Goal: Navigation & Orientation: Find specific page/section

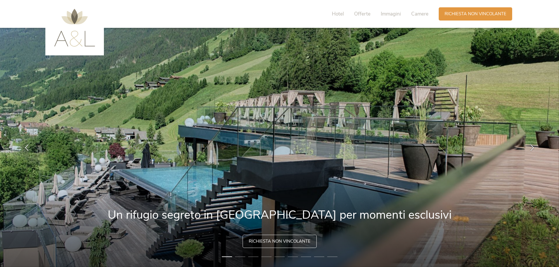
drag, startPoint x: 202, startPoint y: 142, endPoint x: 184, endPoint y: 143, distance: 17.6
click at [184, 143] on img at bounding box center [279, 147] width 559 height 239
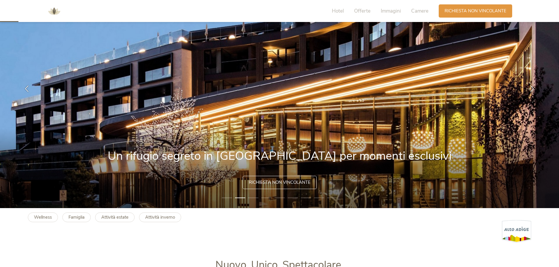
scroll to position [59, 0]
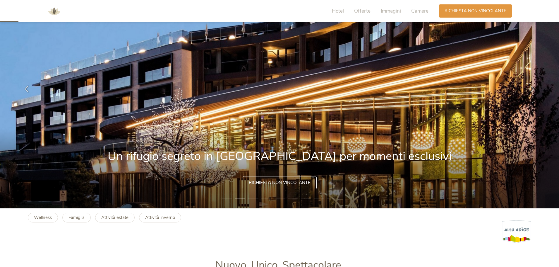
click at [158, 121] on img at bounding box center [279, 88] width 559 height 239
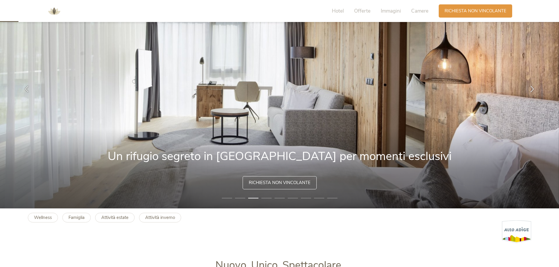
click at [174, 117] on img at bounding box center [279, 88] width 559 height 239
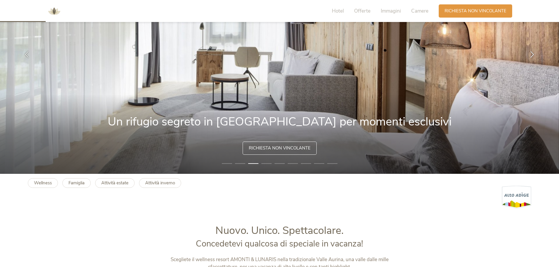
scroll to position [146, 0]
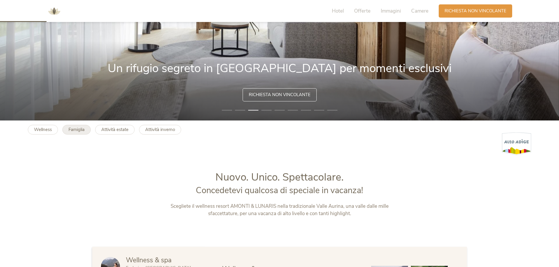
click at [78, 127] on b "Famiglia" at bounding box center [77, 130] width 16 height 6
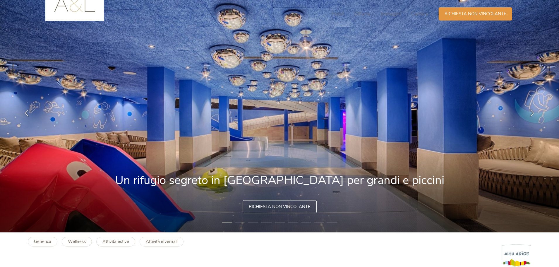
scroll to position [146, 0]
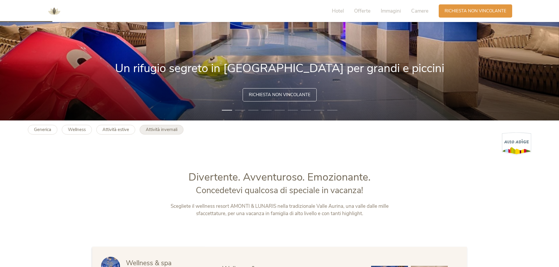
click at [180, 128] on link "Attività invernali" at bounding box center [162, 130] width 44 height 10
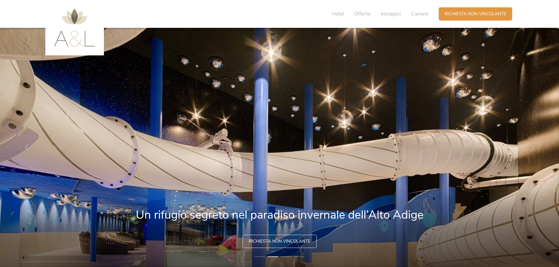
click at [81, 24] on img at bounding box center [74, 28] width 41 height 38
